Goal: Task Accomplishment & Management: Complete application form

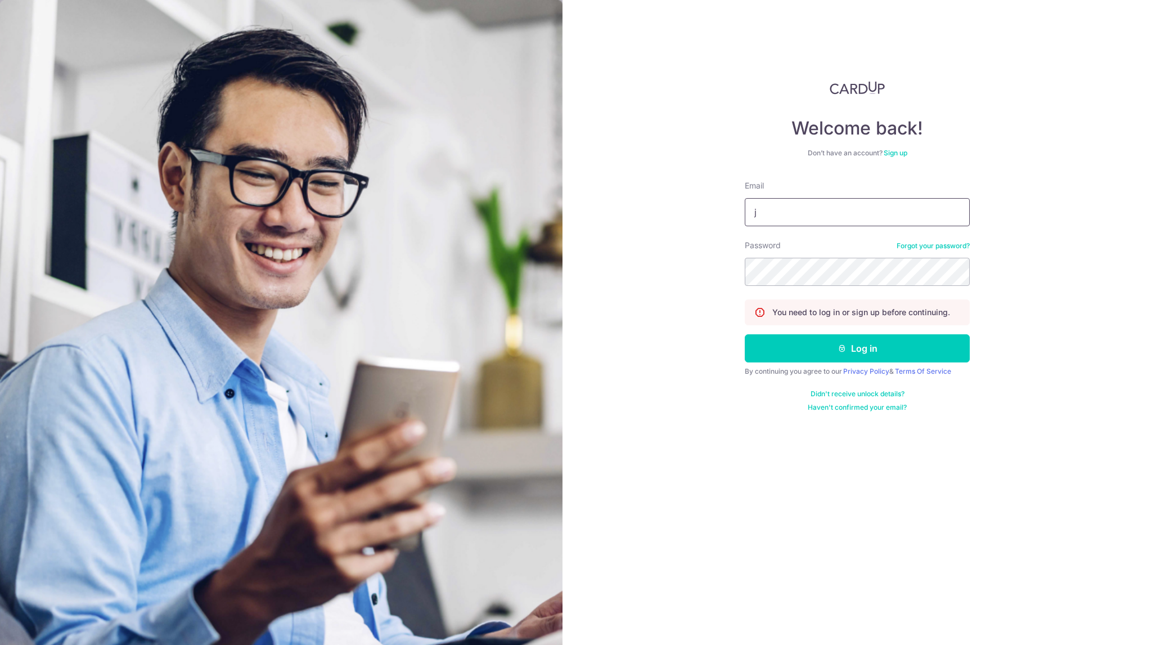
type input "[PERSON_NAME][EMAIL_ADDRESS][DOMAIN_NAME]"
click at [860, 351] on button "Log in" at bounding box center [857, 348] width 225 height 28
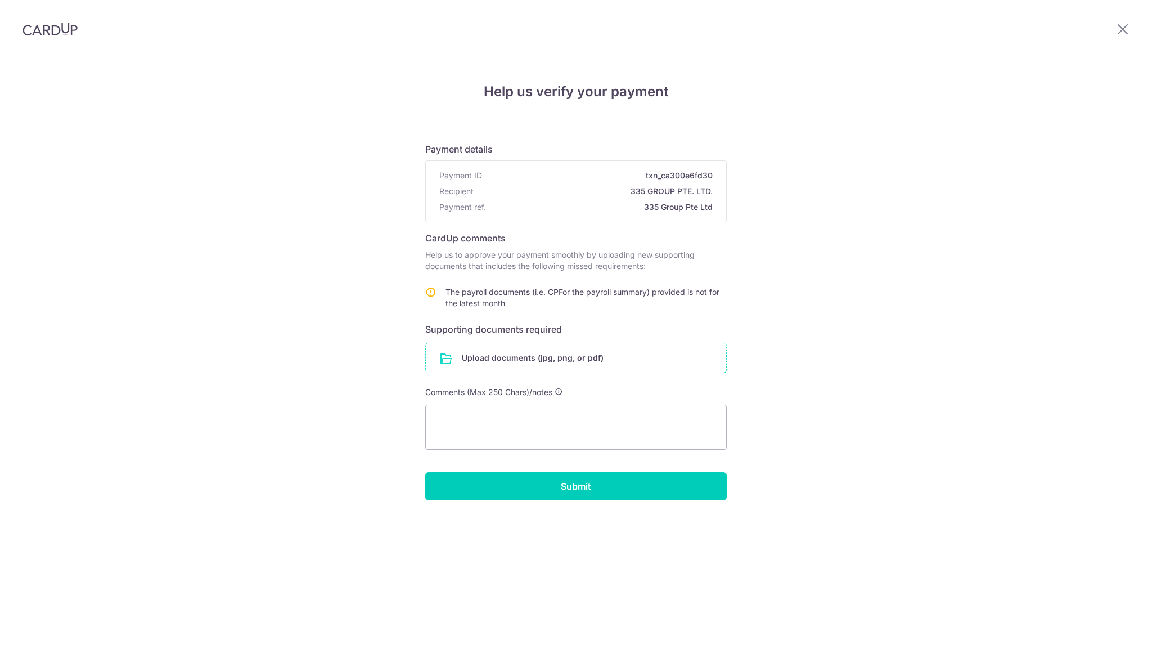
click at [577, 357] on input "file" at bounding box center [576, 357] width 300 height 29
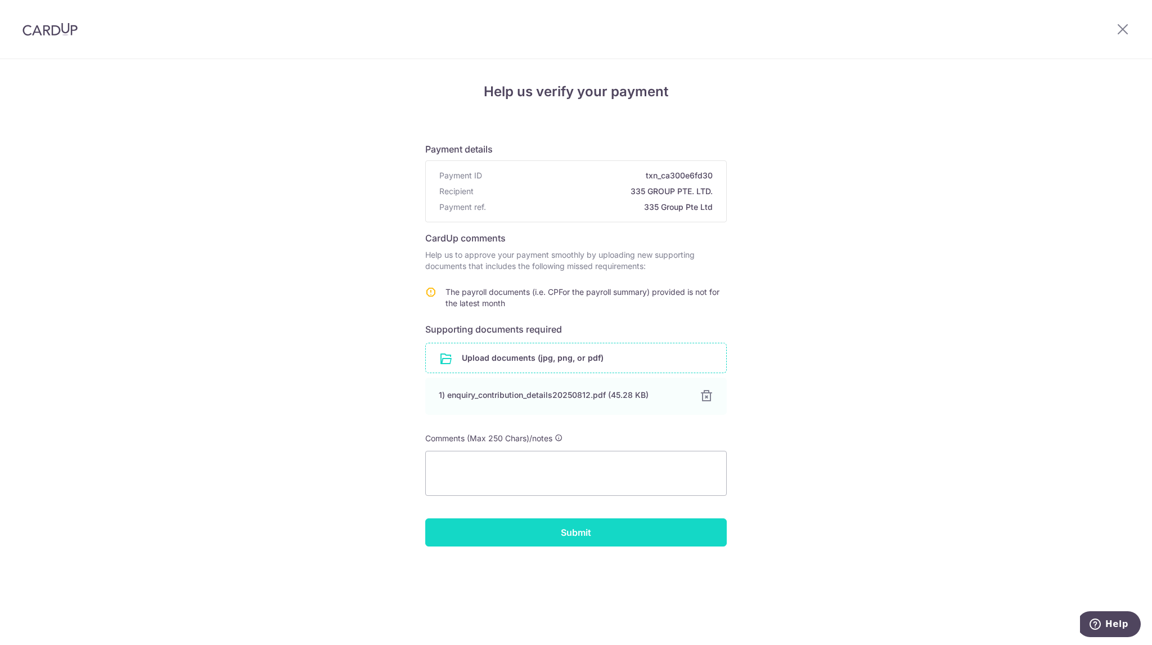
click at [612, 533] on input "Submit" at bounding box center [576, 532] width 302 height 28
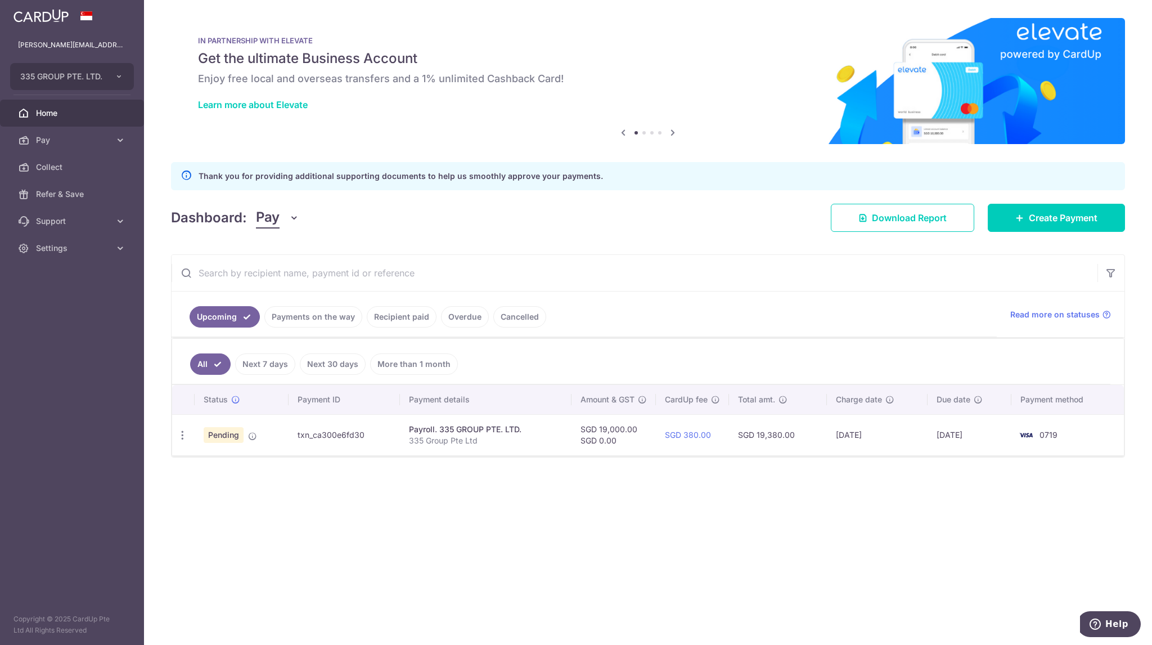
drag, startPoint x: 738, startPoint y: 562, endPoint x: 580, endPoint y: 550, distance: 159.1
click at [580, 550] on div "× Pause Schedule Pause all future payments in this series Pause just this one p…" at bounding box center [648, 322] width 1008 height 645
click at [604, 532] on div "× Pause Schedule Pause all future payments in this series Pause just this one p…" at bounding box center [648, 322] width 1008 height 645
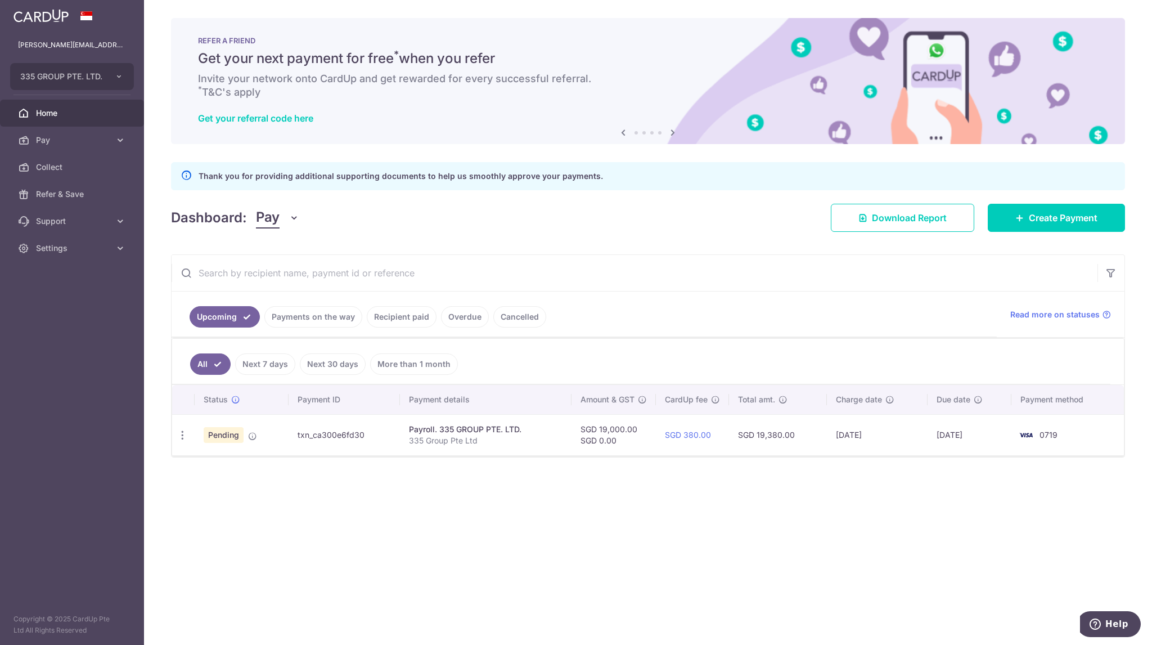
drag, startPoint x: 716, startPoint y: 294, endPoint x: 548, endPoint y: 258, distance: 172.6
click at [621, 271] on input "text" at bounding box center [635, 273] width 926 height 36
